Goal: Information Seeking & Learning: Learn about a topic

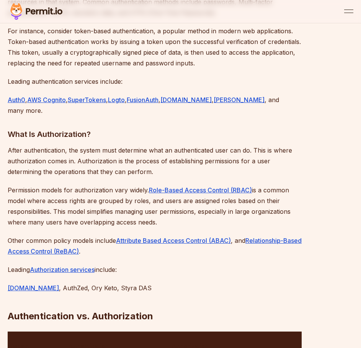
scroll to position [880, 0]
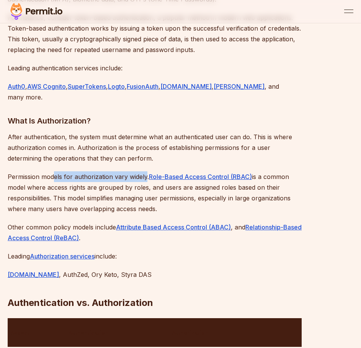
drag, startPoint x: 55, startPoint y: 164, endPoint x: 147, endPoint y: 166, distance: 91.5
click at [147, 171] on p "Permission models for authorization vary widely. Role-Based Access Control (RBA…" at bounding box center [155, 192] width 294 height 43
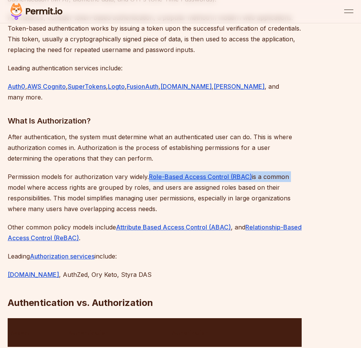
drag, startPoint x: 148, startPoint y: 166, endPoint x: 292, endPoint y: 169, distance: 143.1
click at [292, 171] on p "Permission models for authorization vary widely. Role-Based Access Control (RBA…" at bounding box center [155, 192] width 294 height 43
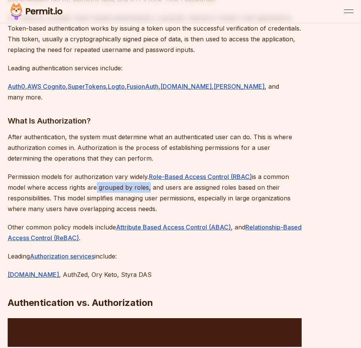
drag, startPoint x: 93, startPoint y: 178, endPoint x: 147, endPoint y: 179, distance: 53.2
click at [147, 179] on p "Permission models for authorization vary widely. Role-Based Access Control (RBA…" at bounding box center [155, 192] width 294 height 43
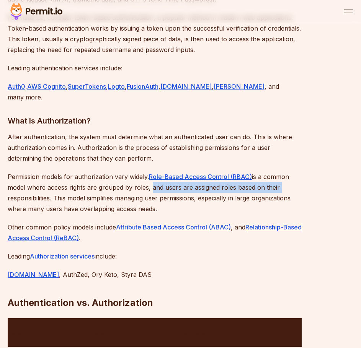
drag, startPoint x: 150, startPoint y: 178, endPoint x: 282, endPoint y: 182, distance: 132.8
click at [282, 182] on p "Permission models for authorization vary widely. Role-Based Access Control (RBA…" at bounding box center [155, 192] width 294 height 43
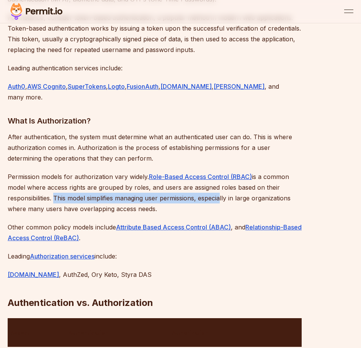
drag, startPoint x: 53, startPoint y: 187, endPoint x: 221, endPoint y: 192, distance: 168.0
click at [221, 192] on p "Permission models for authorization vary widely. Role-Based Access Control (RBA…" at bounding box center [155, 192] width 294 height 43
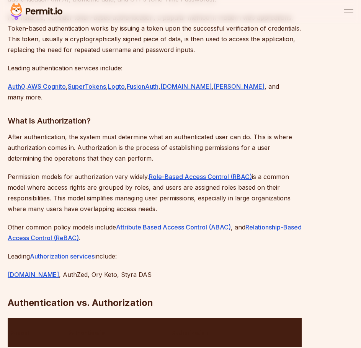
drag, startPoint x: 199, startPoint y: 189, endPoint x: 155, endPoint y: 197, distance: 44.8
click at [155, 197] on p "Permission models for authorization vary widely. Role-Based Access Control (RBA…" at bounding box center [155, 192] width 294 height 43
click at [157, 197] on p "Permission models for authorization vary widely. Role-Based Access Control (RBA…" at bounding box center [155, 192] width 294 height 43
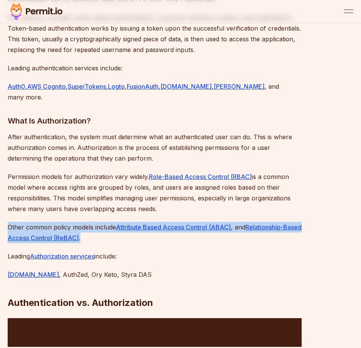
drag, startPoint x: 8, startPoint y: 214, endPoint x: 156, endPoint y: 227, distance: 148.6
click at [156, 227] on p "Other common policy models include Attribute Based Access Control (ABAC) , and …" at bounding box center [155, 232] width 294 height 21
click at [156, 232] on p "Other common policy models include Attribute Based Access Control (ABAC) , and …" at bounding box center [155, 232] width 294 height 21
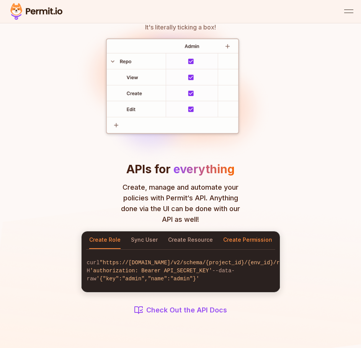
scroll to position [880, 0]
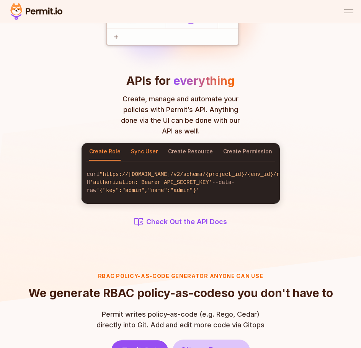
click at [147, 150] on button "Sync User" at bounding box center [144, 152] width 27 height 18
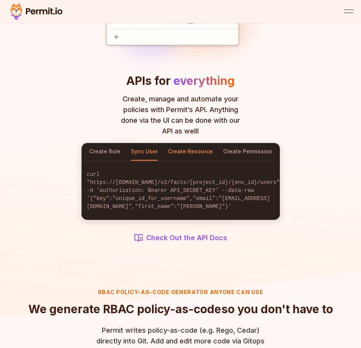
click at [192, 153] on button "Create Resource" at bounding box center [190, 152] width 45 height 18
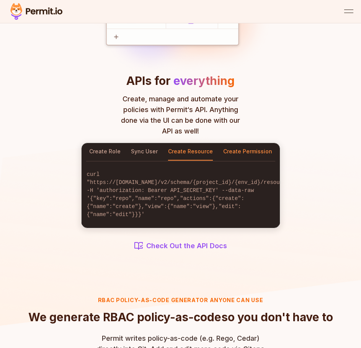
click at [246, 154] on button "Create Permission" at bounding box center [247, 152] width 49 height 18
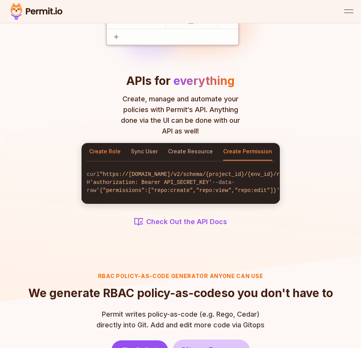
click at [101, 152] on button "Create Role" at bounding box center [104, 152] width 31 height 18
